Goal: Task Accomplishment & Management: Use online tool/utility

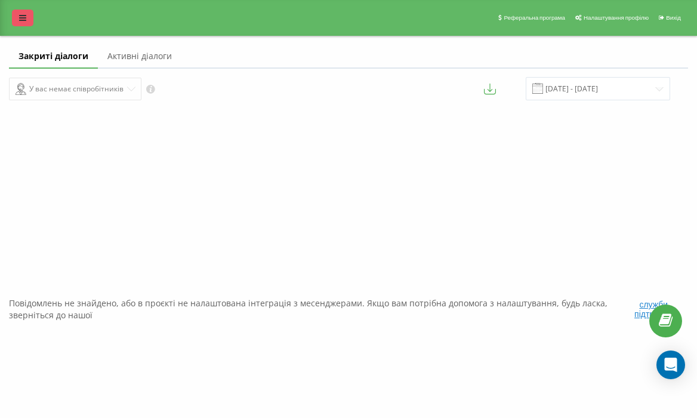
click at [19, 19] on icon at bounding box center [22, 18] width 7 height 8
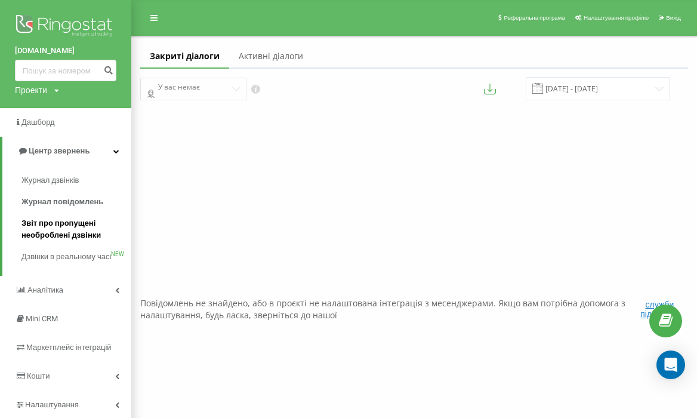
click at [81, 230] on span "Звіт про пропущені необроблені дзвінки" at bounding box center [73, 229] width 104 height 24
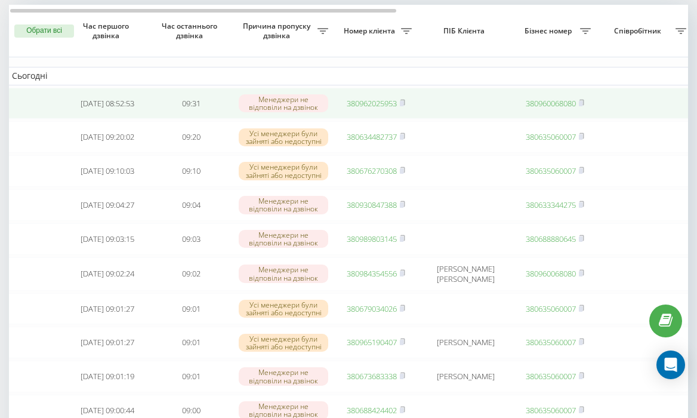
scroll to position [0, 4]
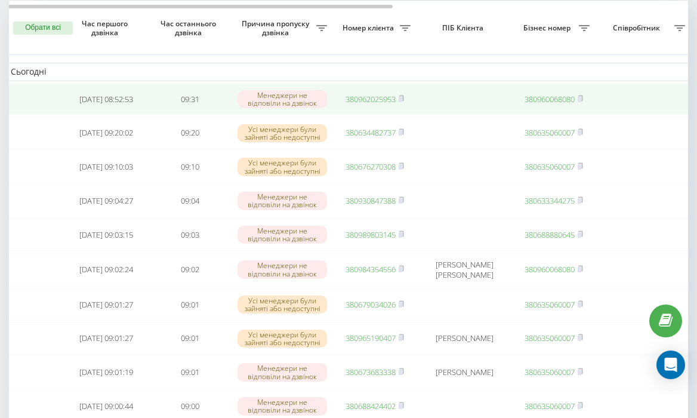
click at [369, 96] on link "380962025953" at bounding box center [371, 99] width 50 height 11
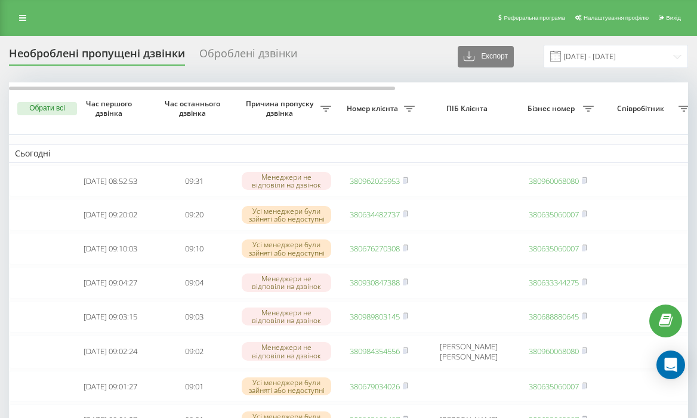
click at [449, 145] on td "Сьогодні" at bounding box center [606, 153] width 1194 height 18
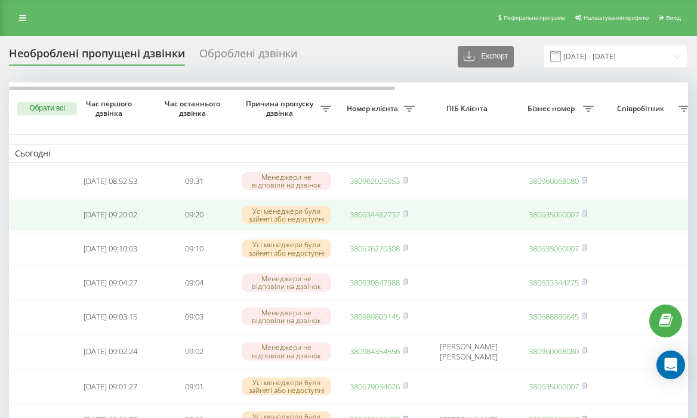
click at [383, 217] on link "380634482737" at bounding box center [375, 214] width 50 height 11
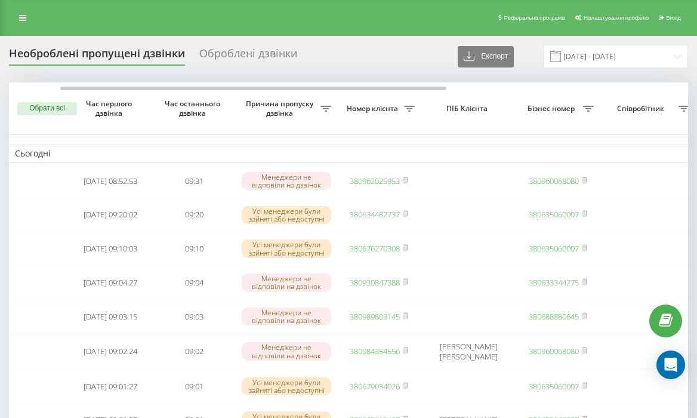
scroll to position [0, 515]
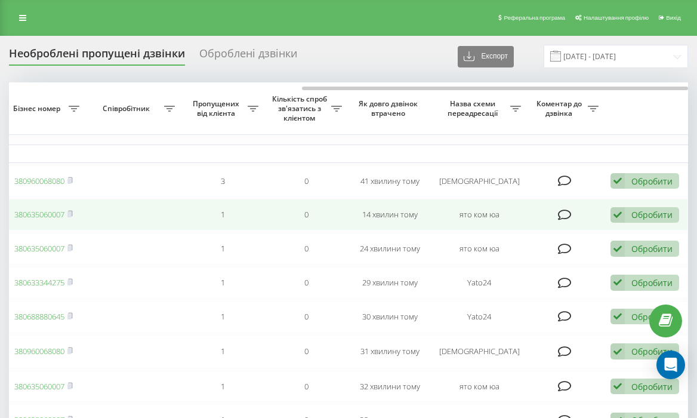
click at [633, 217] on div "Обробити" at bounding box center [652, 214] width 41 height 11
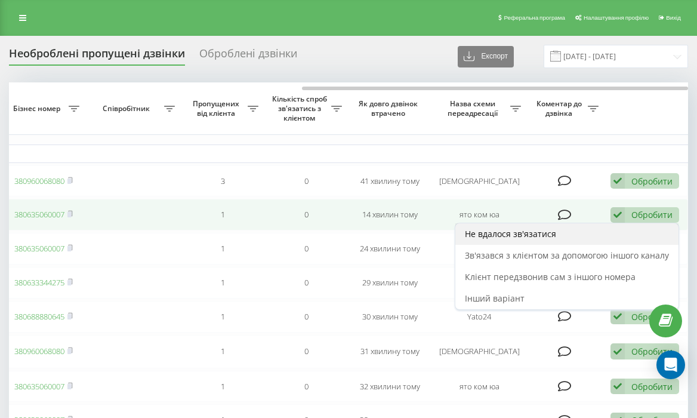
click at [578, 233] on div "Не вдалося зв'язатися" at bounding box center [566, 233] width 223 height 21
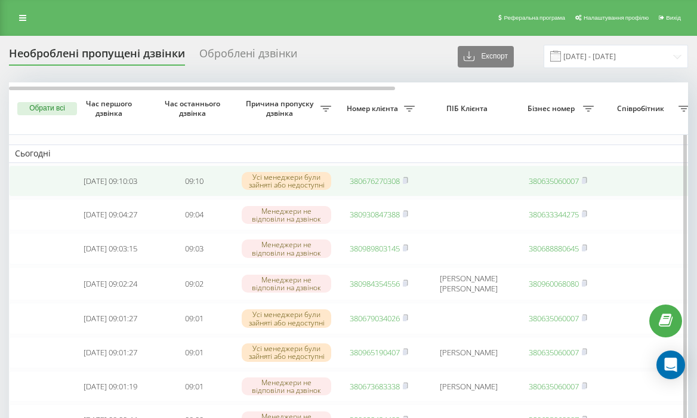
click at [384, 182] on link "380676270308" at bounding box center [375, 180] width 50 height 11
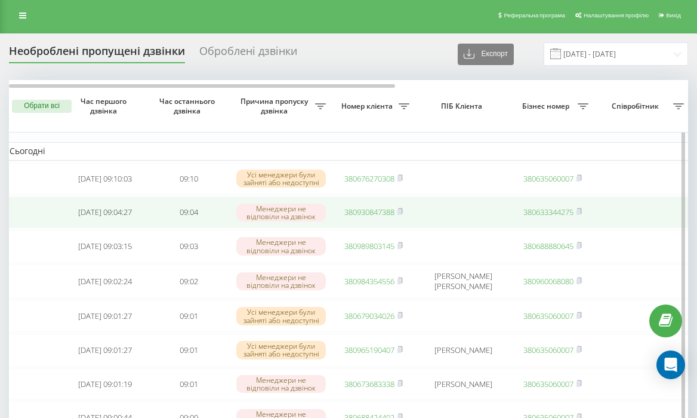
scroll to position [0, 4]
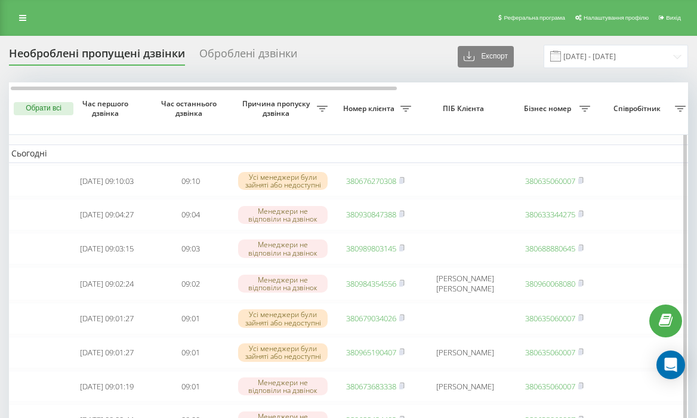
click at [425, 154] on td "Сьогодні" at bounding box center [602, 153] width 1194 height 18
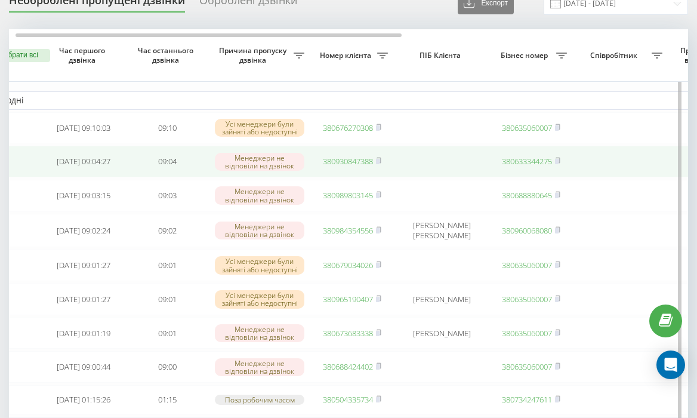
scroll to position [0, 21]
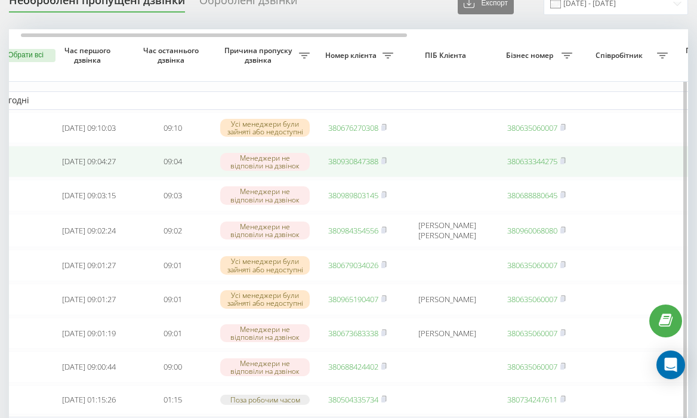
click at [357, 164] on link "380930847388" at bounding box center [353, 161] width 50 height 11
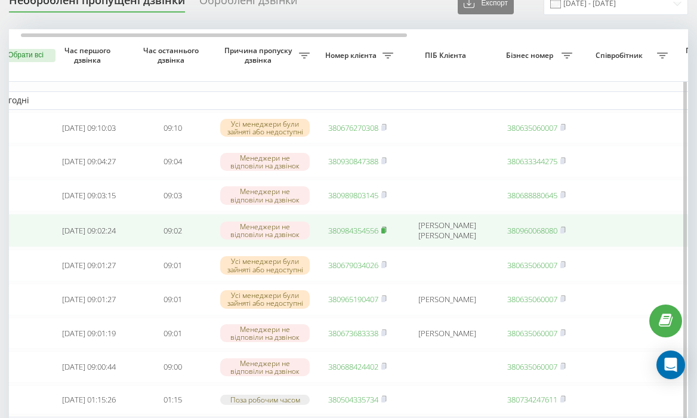
click at [385, 233] on rect at bounding box center [383, 230] width 4 height 5
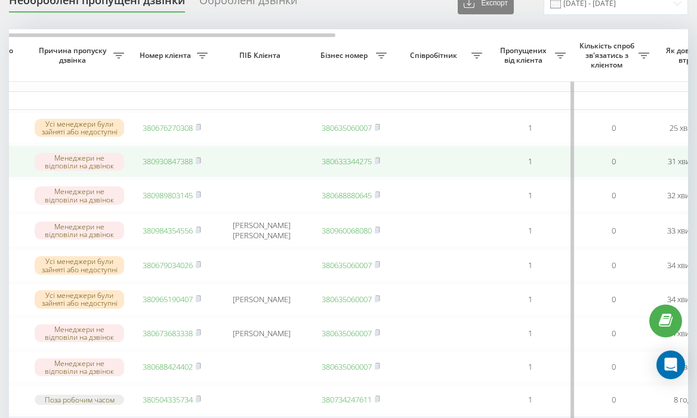
scroll to position [0, 0]
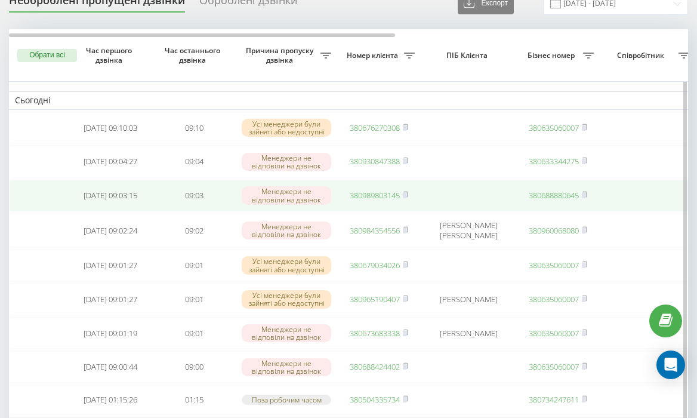
click at [384, 199] on link "380989803145" at bounding box center [375, 195] width 50 height 11
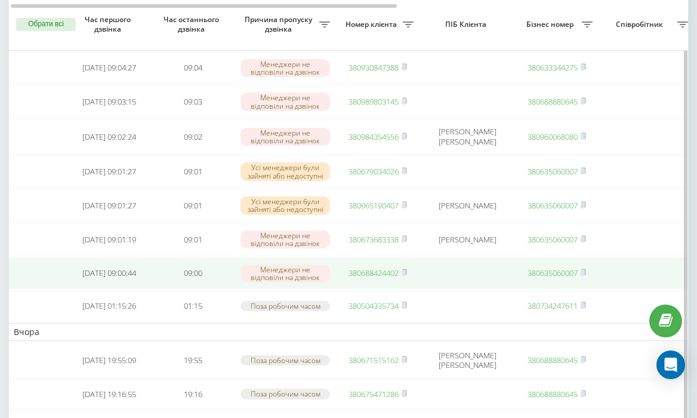
scroll to position [147, 0]
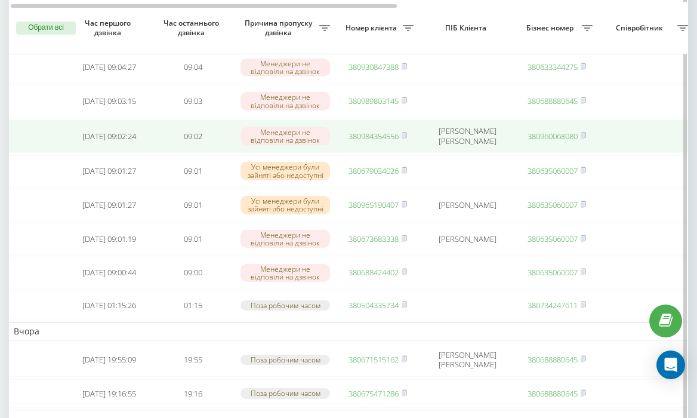
click at [374, 141] on link "380984354556" at bounding box center [374, 136] width 50 height 11
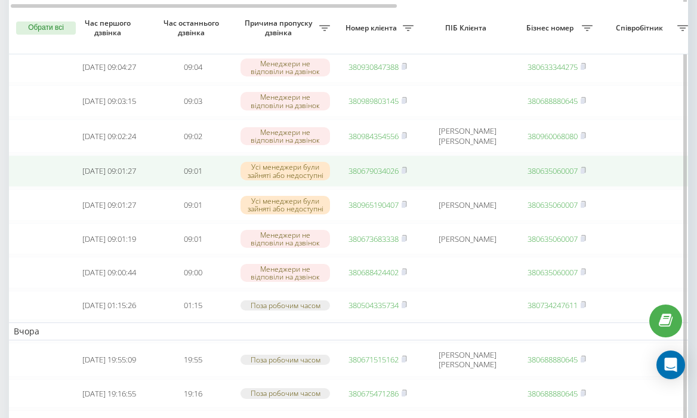
click at [385, 176] on link "380679034026" at bounding box center [374, 170] width 50 height 11
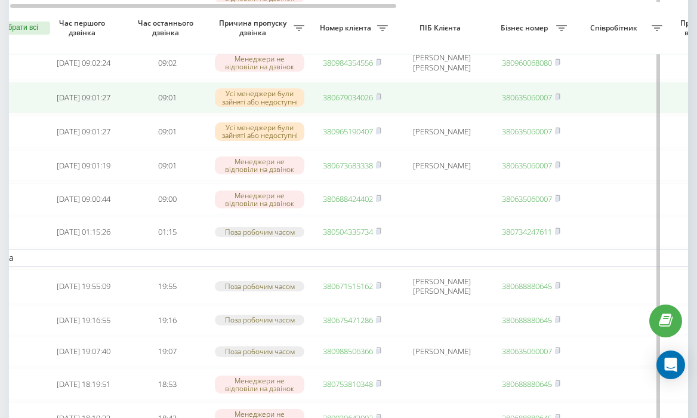
scroll to position [0, 0]
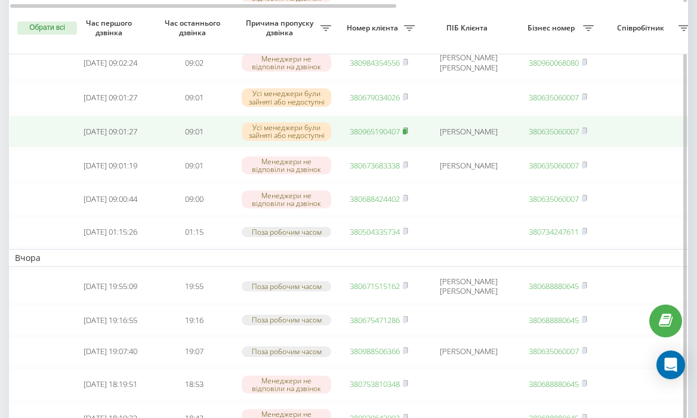
click at [406, 134] on rect at bounding box center [405, 131] width 4 height 5
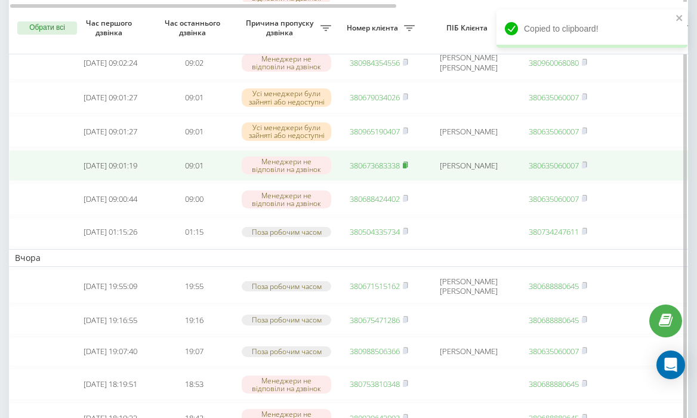
click at [406, 168] on rect at bounding box center [405, 165] width 4 height 5
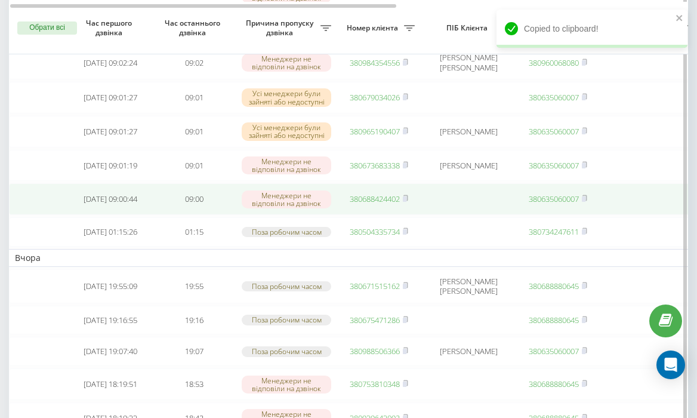
click at [381, 204] on link "380688424402" at bounding box center [375, 198] width 50 height 11
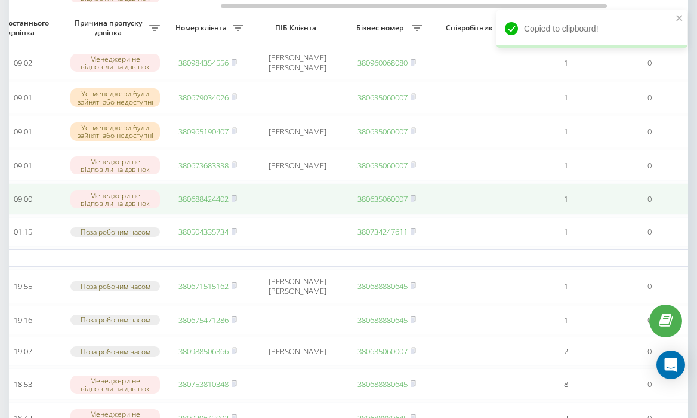
scroll to position [0, 515]
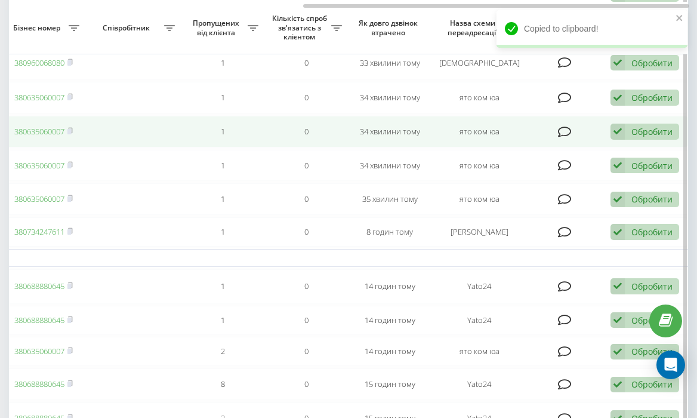
click at [644, 137] on div "Обробити" at bounding box center [652, 131] width 41 height 11
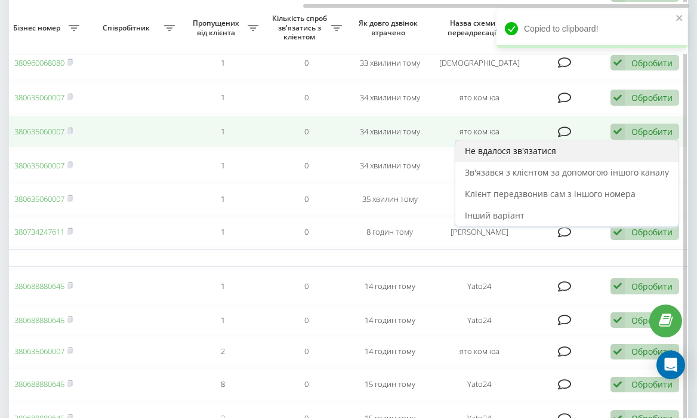
click at [614, 158] on div "Не вдалося зв'язатися" at bounding box center [566, 150] width 223 height 21
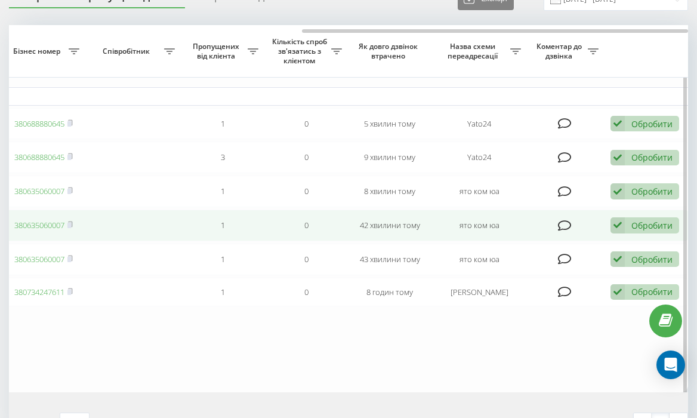
click at [645, 231] on div "Обробити" at bounding box center [652, 225] width 41 height 11
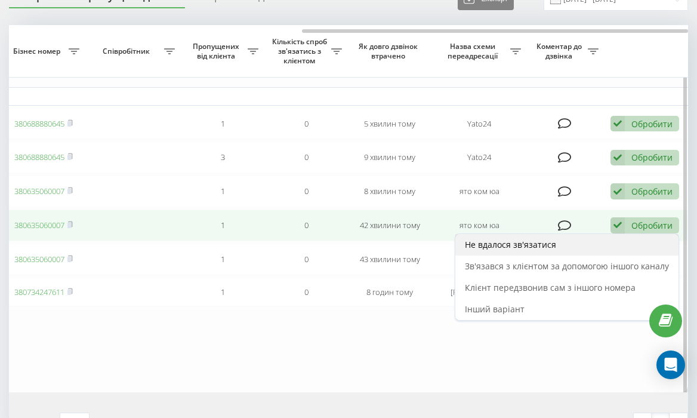
click at [552, 255] on div "Не вдалося зв'язатися" at bounding box center [566, 244] width 223 height 21
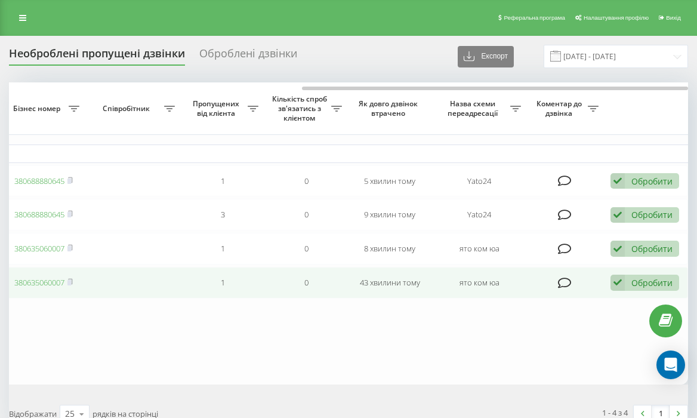
click at [638, 288] on div "Обробити" at bounding box center [652, 282] width 41 height 11
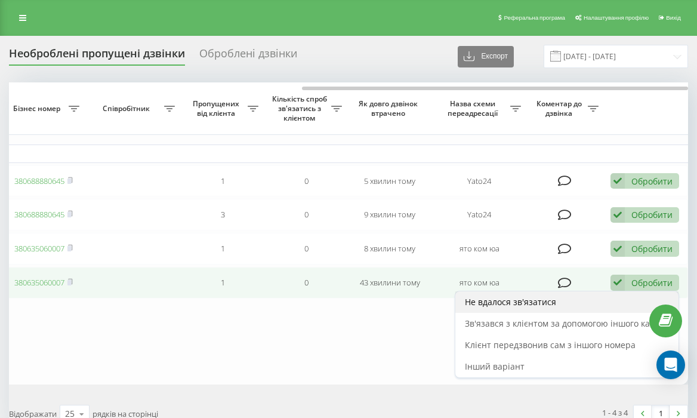
click at [566, 313] on div "Не вдалося зв'язатися" at bounding box center [566, 301] width 223 height 21
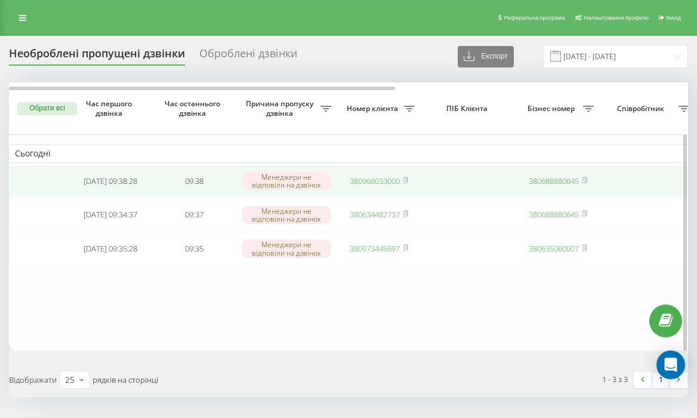
click at [377, 182] on link "380966033000" at bounding box center [375, 180] width 50 height 11
